Goal: Task Accomplishment & Management: Complete application form

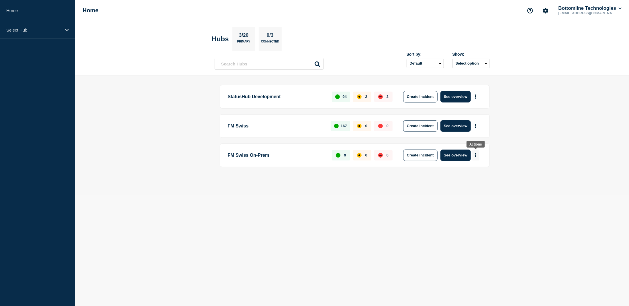
click at [476, 151] on button "More actions" at bounding box center [475, 155] width 7 height 11
click at [475, 171] on button "Create maintenance" at bounding box center [473, 171] width 39 height 5
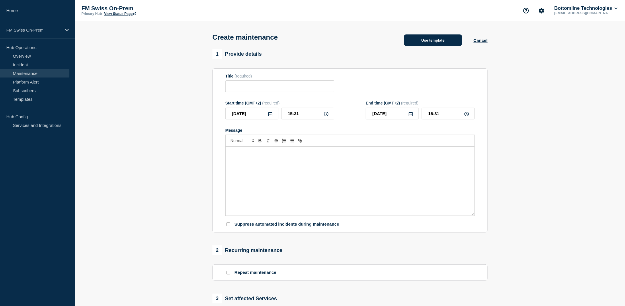
click at [414, 43] on button "Use template" at bounding box center [433, 39] width 58 height 11
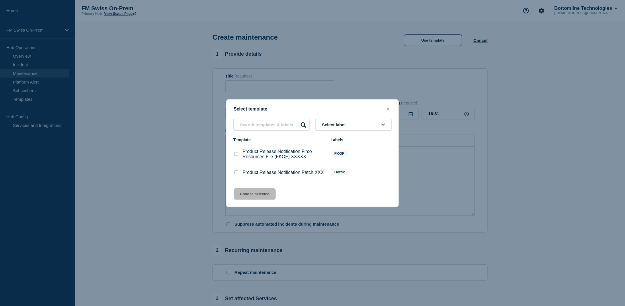
click at [236, 173] on input "Product Release Notification Patch XXX checkbox" at bounding box center [236, 172] width 4 height 4
checkbox input "true"
click at [252, 197] on button "Choose selected" at bounding box center [255, 193] width 42 height 11
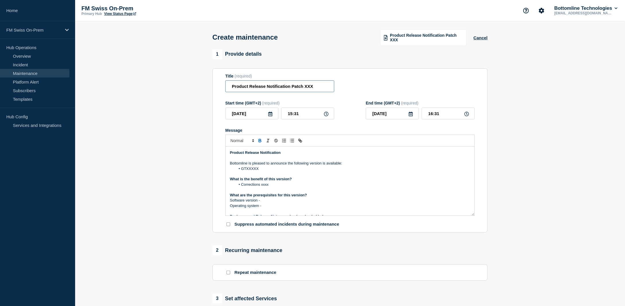
drag, startPoint x: 265, startPoint y: 87, endPoint x: 249, endPoint y: 87, distance: 15.8
click at [249, 87] on input "Product Release Notification Patch XXX" at bounding box center [279, 86] width 109 height 12
drag, startPoint x: 298, startPoint y: 86, endPoint x: 275, endPoint y: 87, distance: 23.0
click at [275, 87] on input "Product Notification Patch XXX" at bounding box center [279, 86] width 109 height 12
type input "Product Notification GTExchange version 2026"
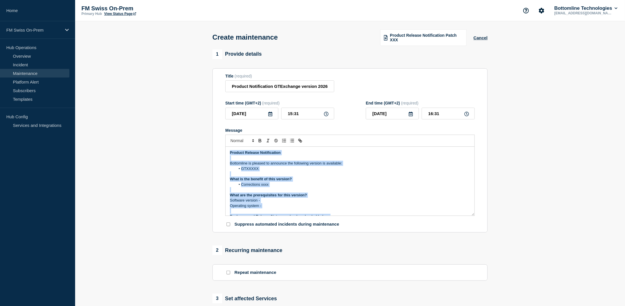
drag, startPoint x: 267, startPoint y: 199, endPoint x: 231, endPoint y: 154, distance: 58.2
click at [231, 154] on div "Product Release Notification Bottomline is pleased to announce the following ve…" at bounding box center [350, 180] width 249 height 69
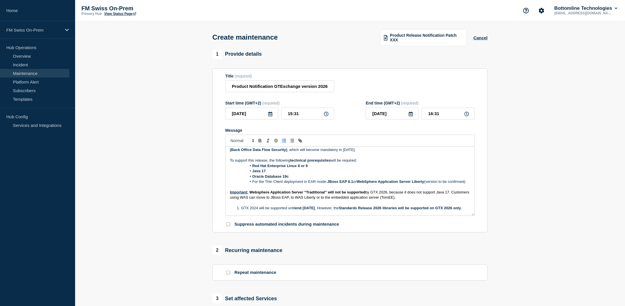
scroll to position [57, 0]
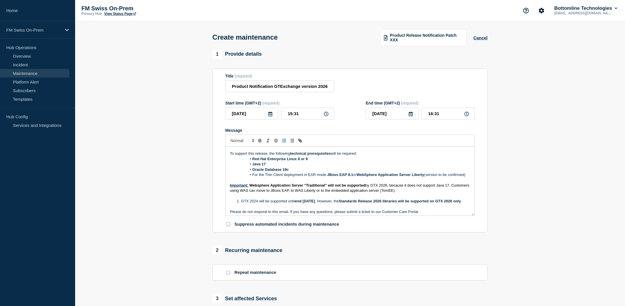
click at [245, 160] on li "Red Hat Enterprise Linux 8 or 9" at bounding box center [353, 158] width 235 height 5
click at [252, 164] on span "Message" at bounding box center [252, 163] width 0 height 5
click at [246, 169] on li "Oracle Database 19c" at bounding box center [353, 169] width 235 height 5
click at [252, 175] on span "Message" at bounding box center [252, 174] width 0 height 5
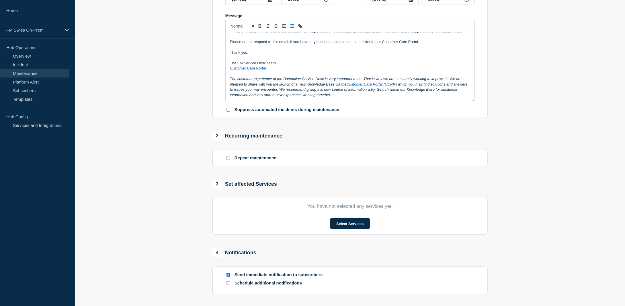
scroll to position [115, 0]
click at [344, 222] on button "Select Services" at bounding box center [350, 222] width 40 height 11
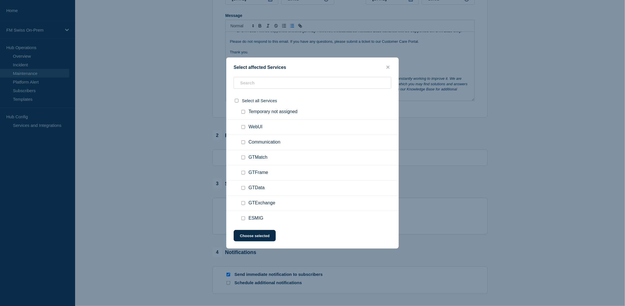
scroll to position [51, 0]
click at [243, 199] on input "GTExchange checkbox" at bounding box center [243, 201] width 4 height 4
checkbox input "true"
click at [262, 236] on button "Choose selected" at bounding box center [255, 235] width 42 height 11
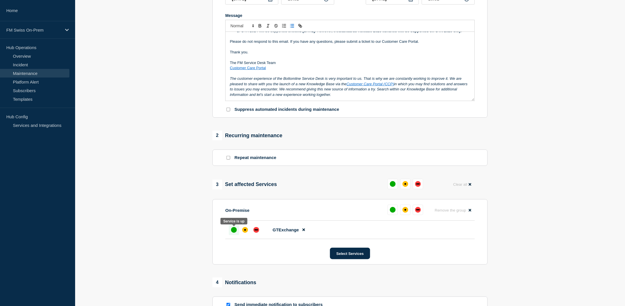
click at [234, 231] on div "up" at bounding box center [234, 230] width 6 height 6
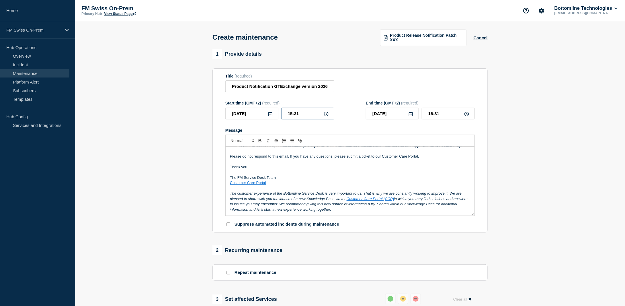
click at [305, 110] on input "15:31" at bounding box center [307, 113] width 53 height 12
type input "15:33"
click at [444, 113] on input "16:33" at bounding box center [448, 113] width 53 height 12
click at [433, 115] on input "16:35" at bounding box center [448, 113] width 53 height 12
type input "15:35"
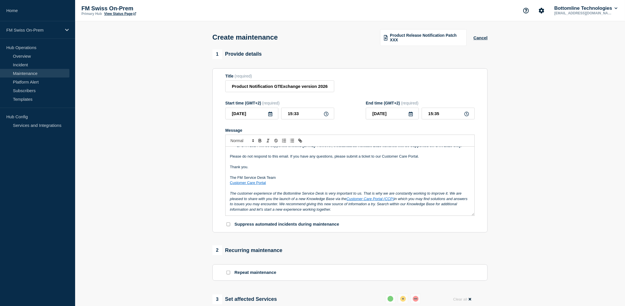
click at [558, 133] on section "1 Provide details Title (required) Product Notification GTExchange version 2026…" at bounding box center [350, 263] width 550 height 428
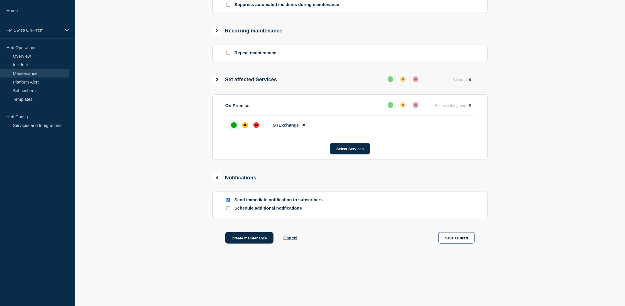
scroll to position [224, 0]
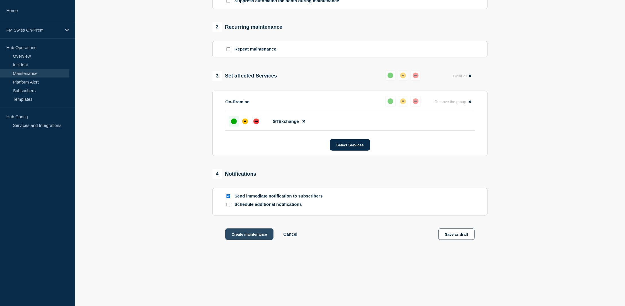
click at [250, 234] on button "Create maintenance" at bounding box center [249, 233] width 48 height 11
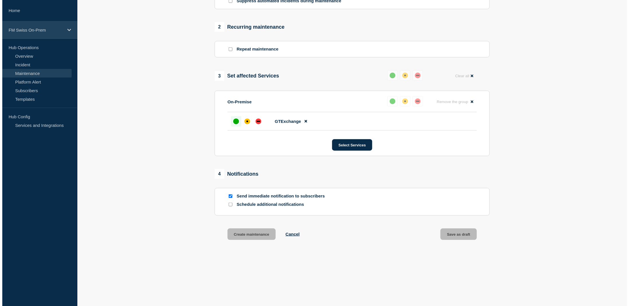
scroll to position [0, 0]
